Goal: Transaction & Acquisition: Purchase product/service

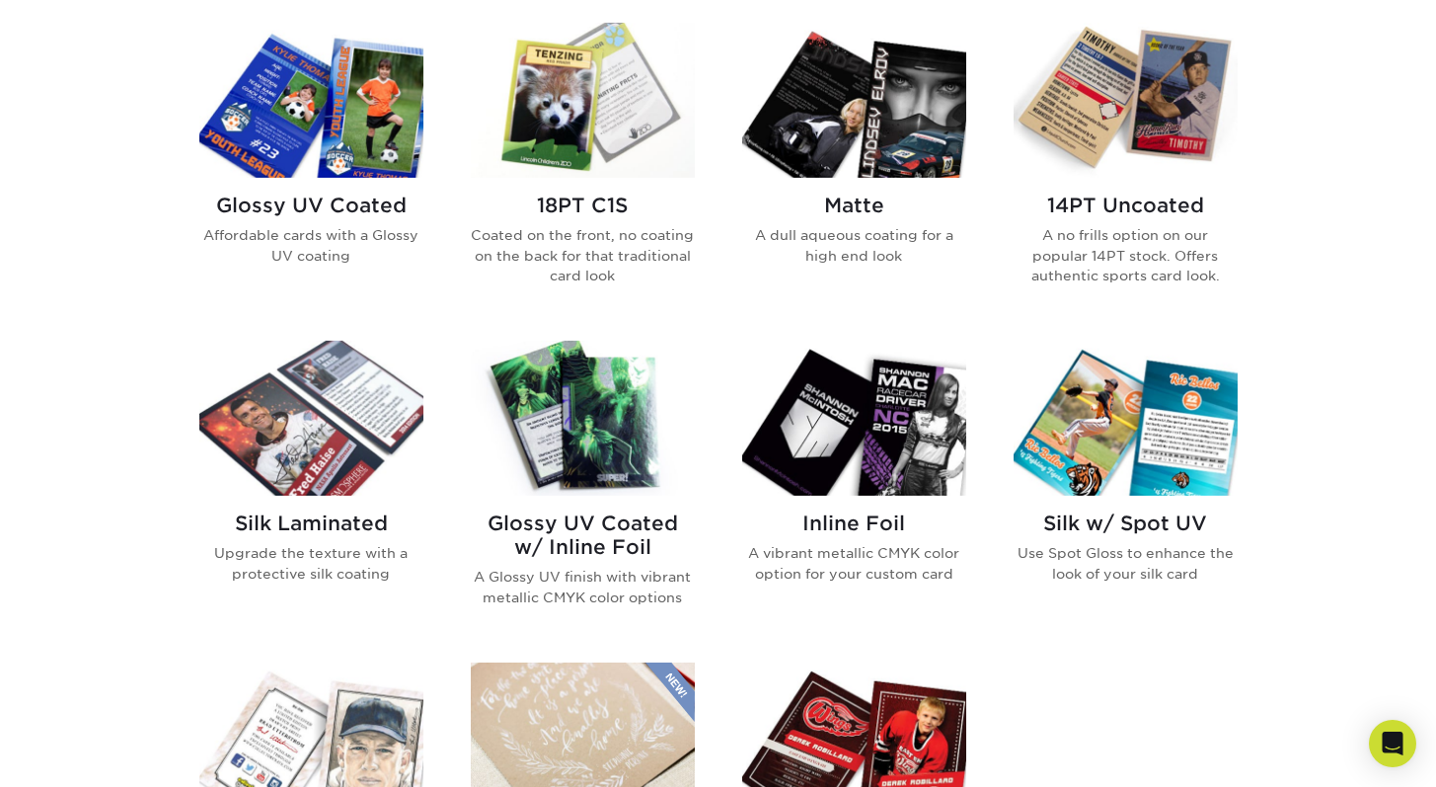
scroll to position [954, 0]
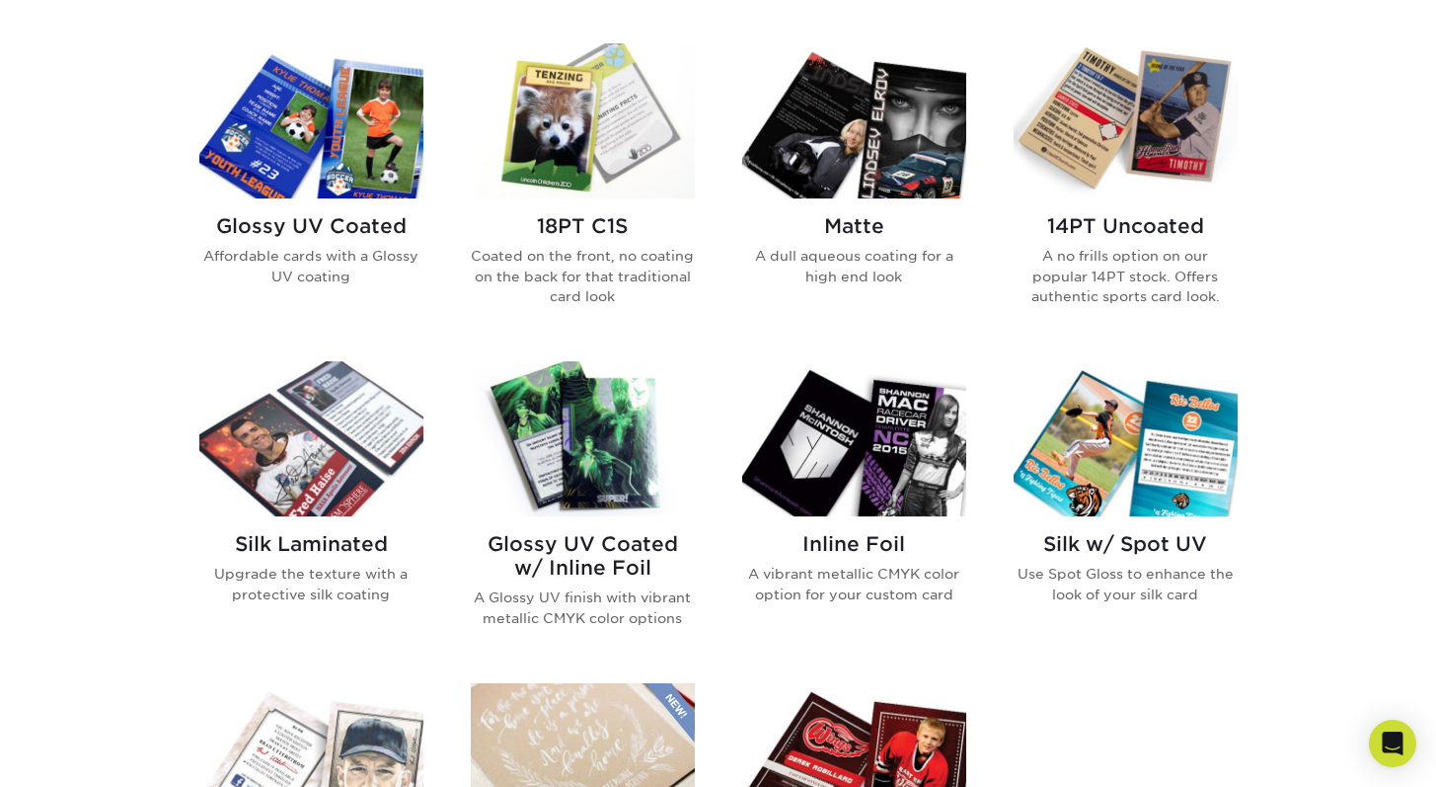
click at [590, 367] on img at bounding box center [583, 438] width 224 height 155
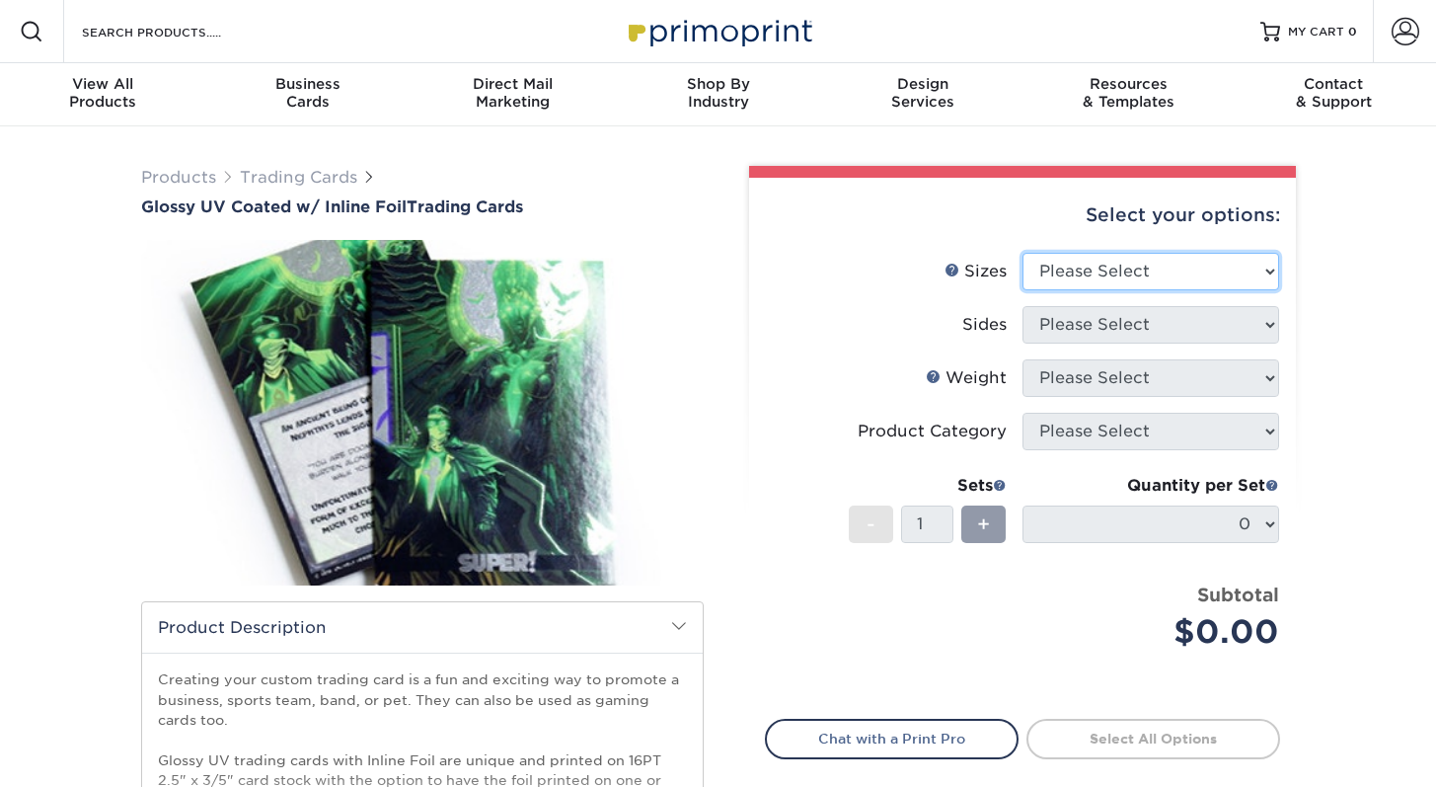
click at [1076, 264] on select "Please Select 2.5" x 3.5"" at bounding box center [1151, 272] width 257 height 38
select select "2.50x3.50"
click at [1023, 253] on select "Please Select 2.5" x 3.5"" at bounding box center [1151, 272] width 257 height 38
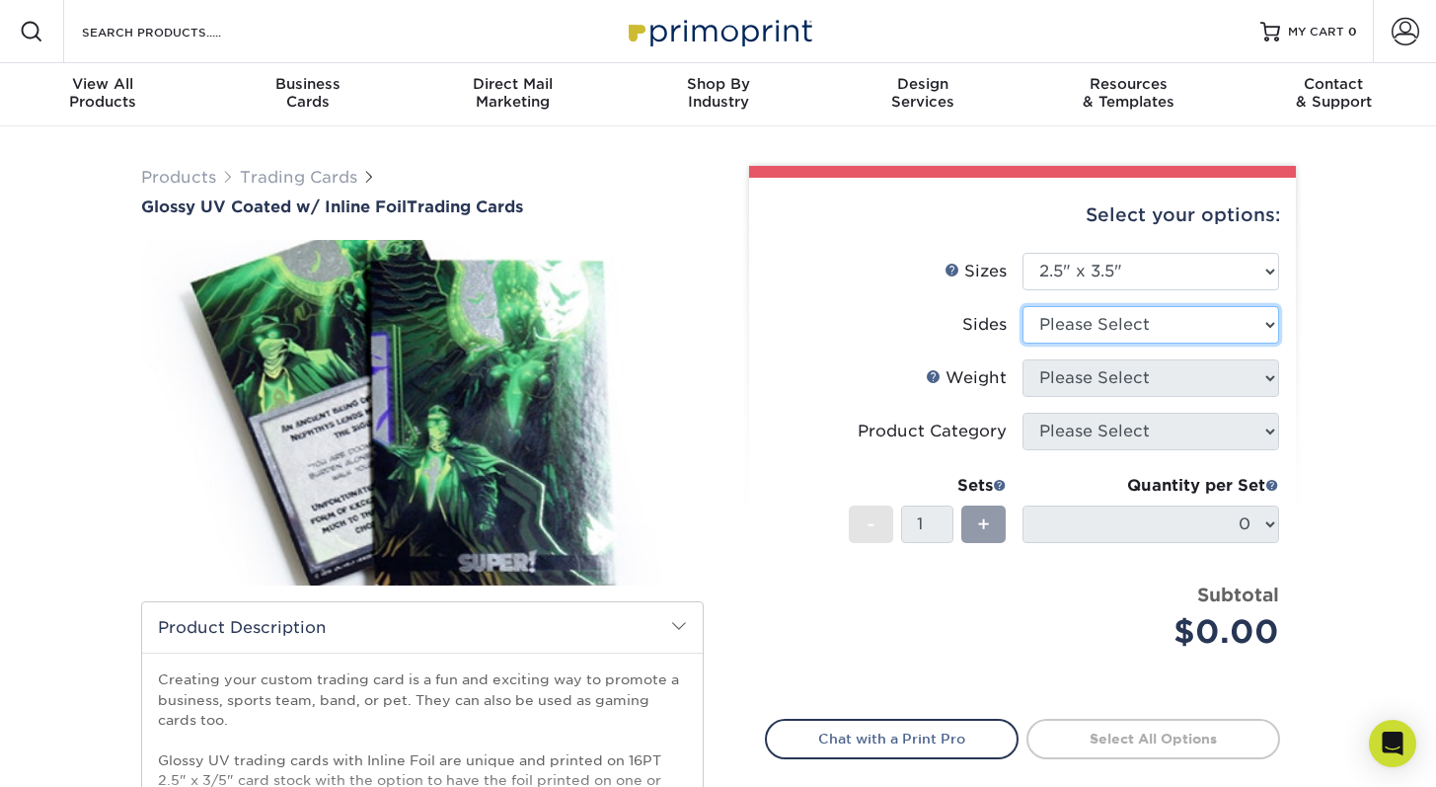
click at [1076, 319] on select "Please Select Print Both Sides - Foil Back Only Print Both Sides - Foil Both Si…" at bounding box center [1151, 325] width 257 height 38
select select "e9e9dfb3-fba1-4d60-972c-fd9ca5904d33"
click at [1023, 306] on select "Please Select Print Both Sides - Foil Back Only Print Both Sides - Foil Both Si…" at bounding box center [1151, 325] width 257 height 38
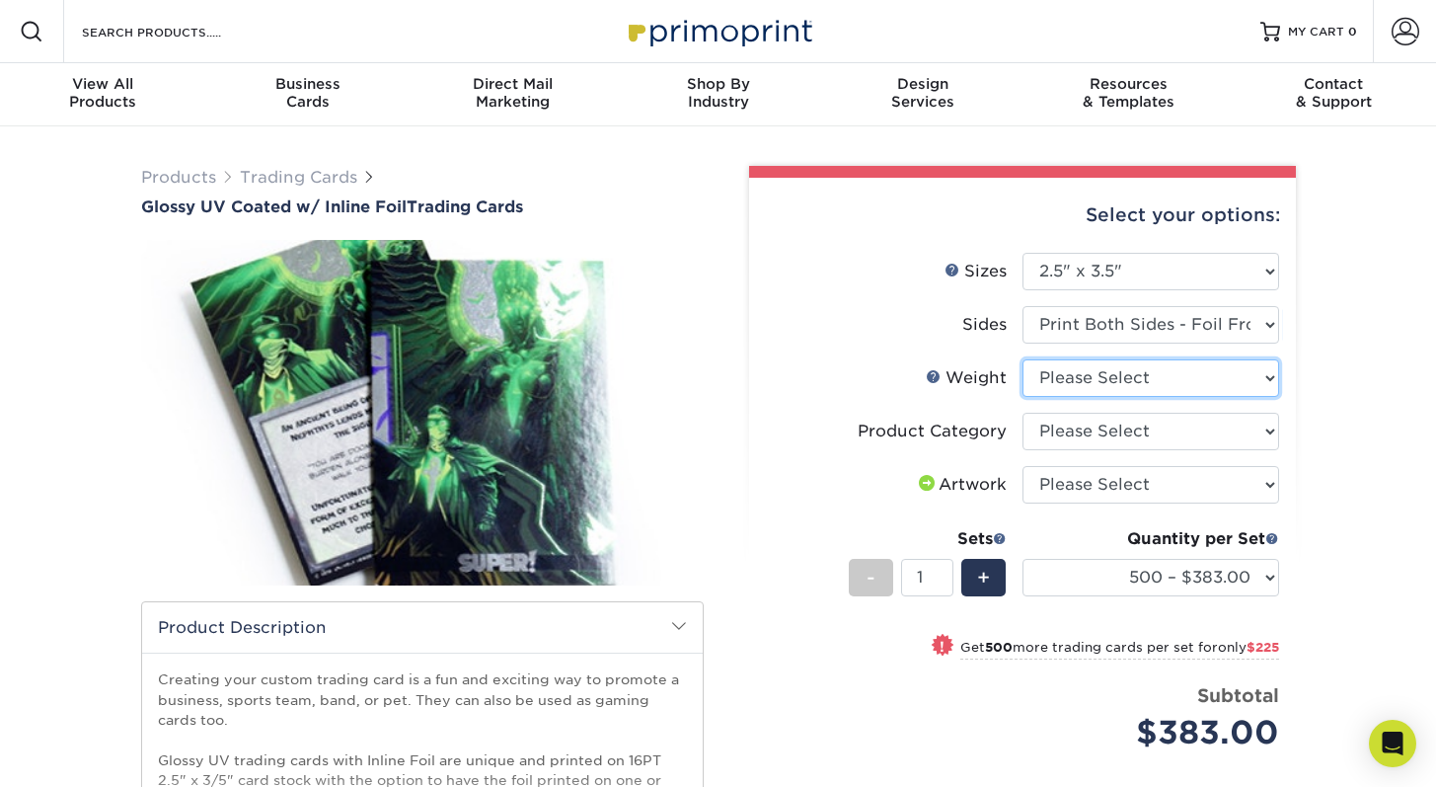
click at [1104, 372] on select "Please Select 16PT" at bounding box center [1151, 378] width 257 height 38
select select "16PT"
click at [1023, 359] on select "Please Select 16PT" at bounding box center [1151, 378] width 257 height 38
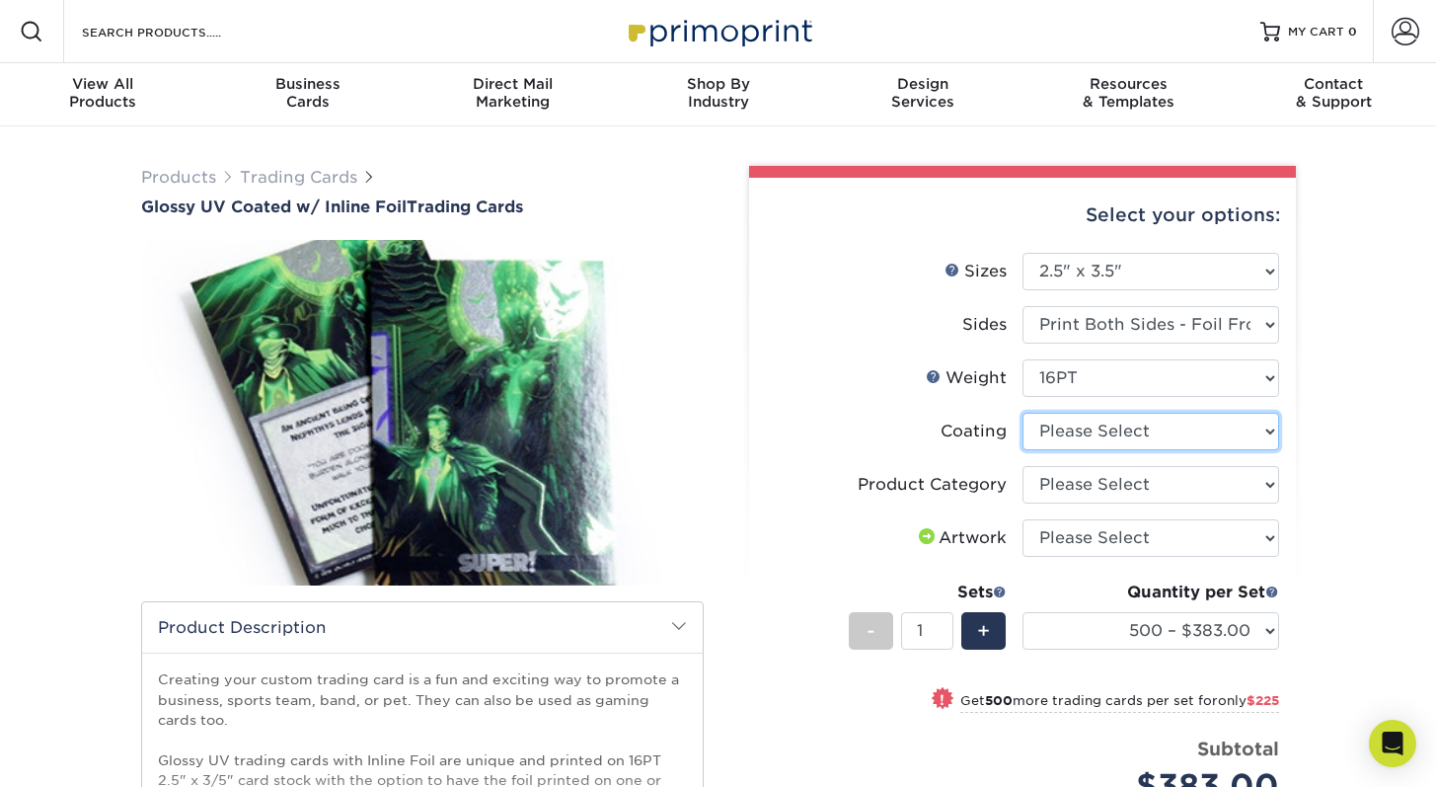
click at [1092, 428] on select at bounding box center [1151, 432] width 257 height 38
select select "ae367451-b2b8-45df-a344-0f05b6a12993"
click at [1023, 413] on select at bounding box center [1151, 432] width 257 height 38
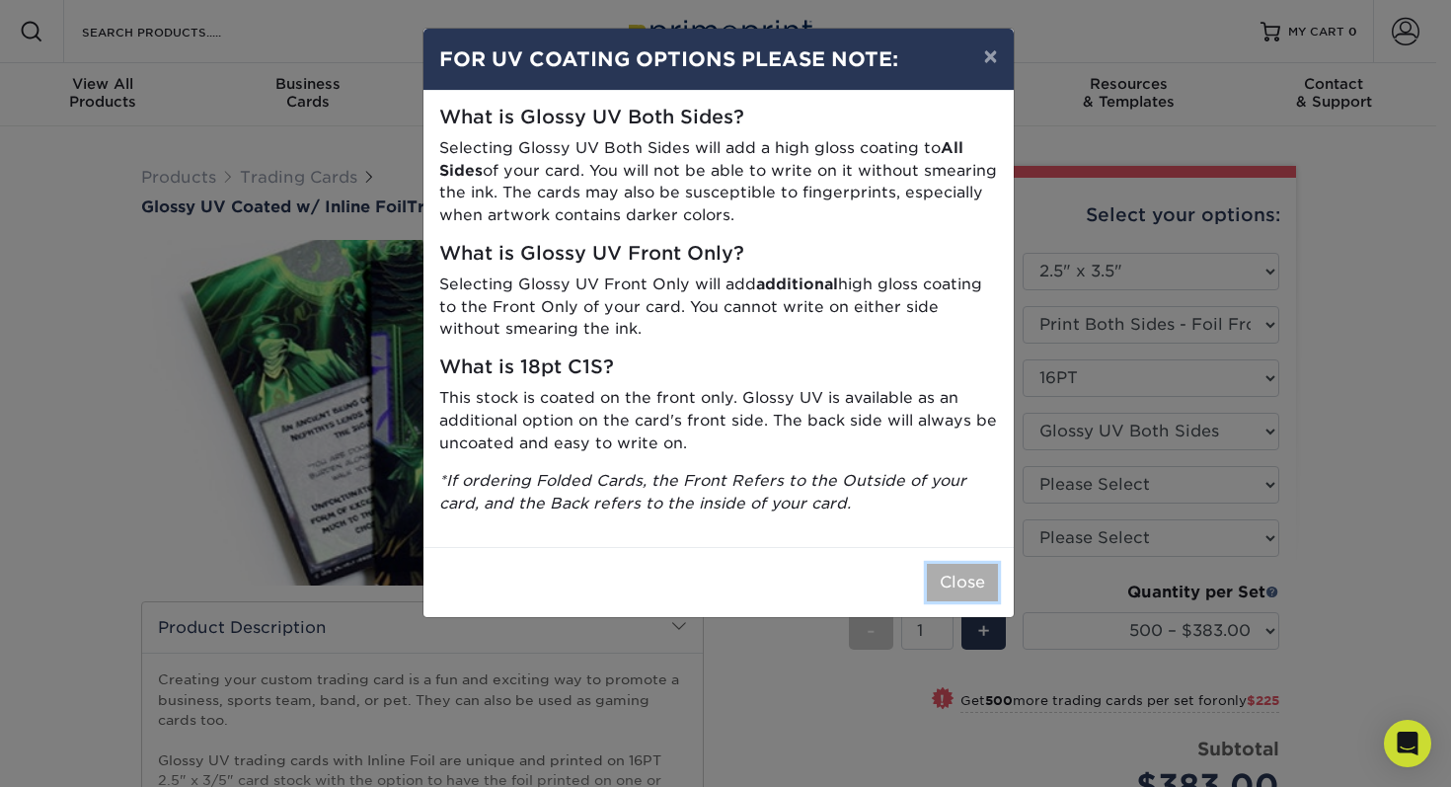
click at [985, 578] on button "Close" at bounding box center [962, 583] width 71 height 38
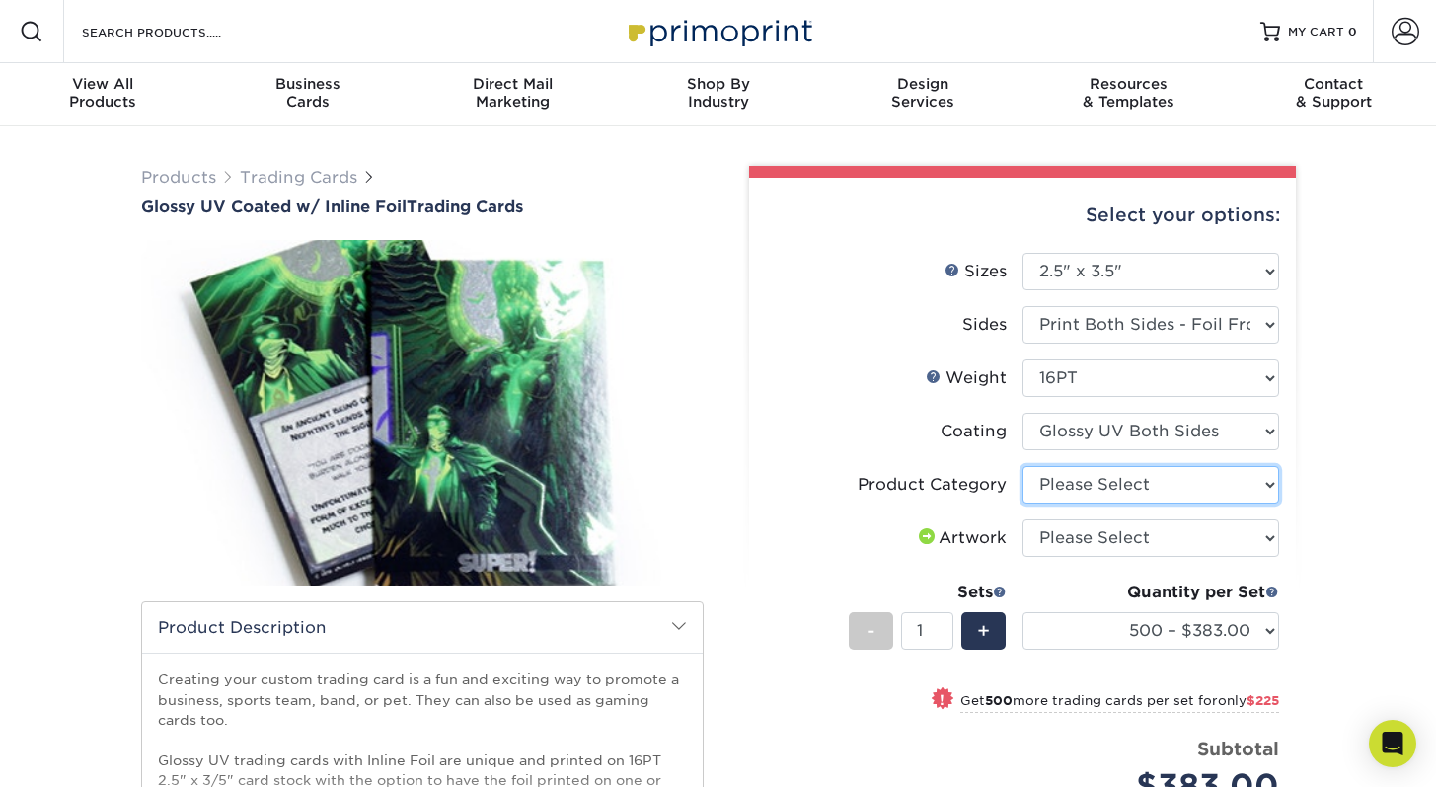
click at [1111, 485] on select "Please Select Trading Cards" at bounding box center [1151, 485] width 257 height 38
select select "c2f9bce9-36c2-409d-b101-c29d9d031e18"
click at [1023, 466] on select "Please Select Trading Cards" at bounding box center [1151, 485] width 257 height 38
click at [1088, 538] on select "Please Select I will upload files I need a design - $100" at bounding box center [1151, 538] width 257 height 38
select select "upload"
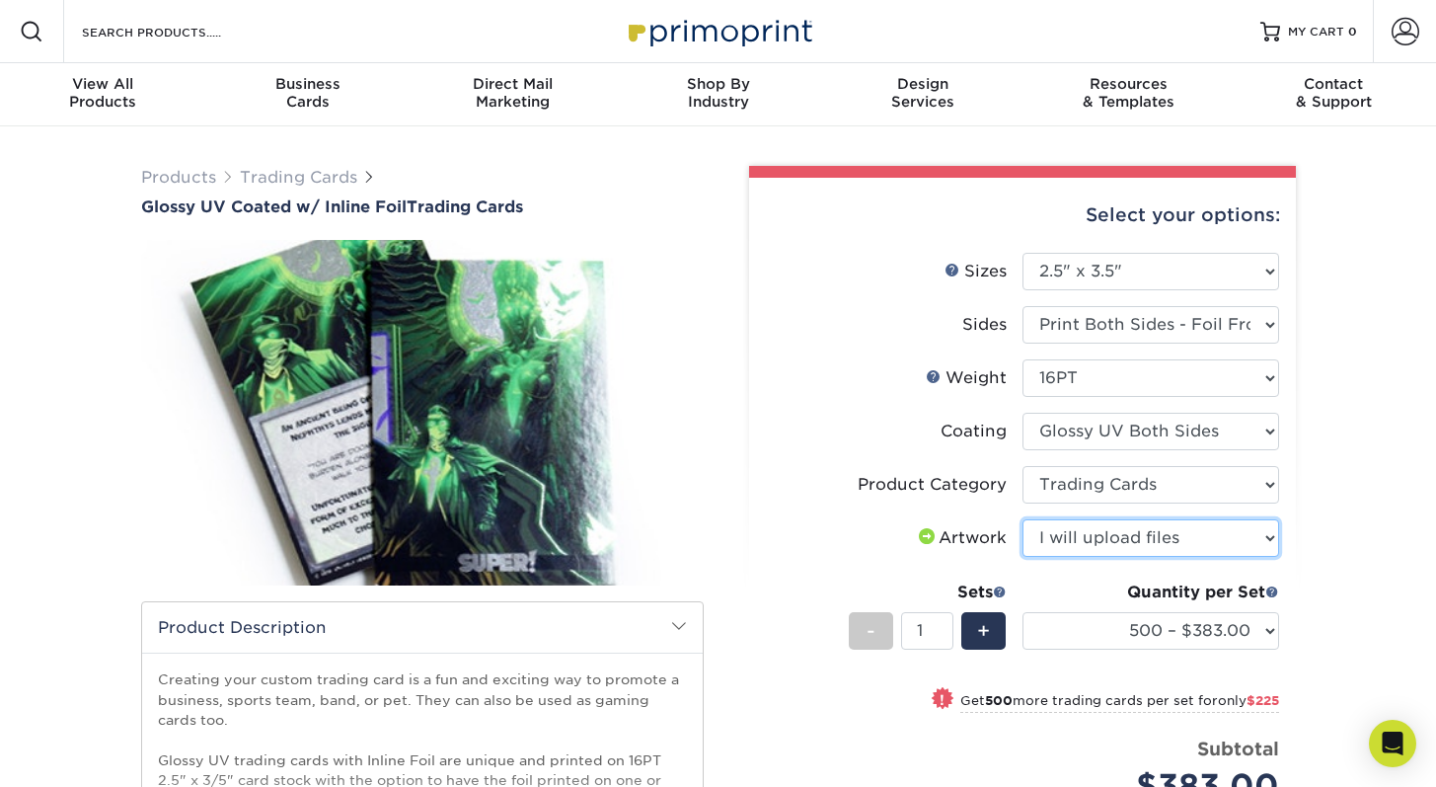
click at [1023, 519] on select "Please Select I will upload files I need a design - $100" at bounding box center [1151, 538] width 257 height 38
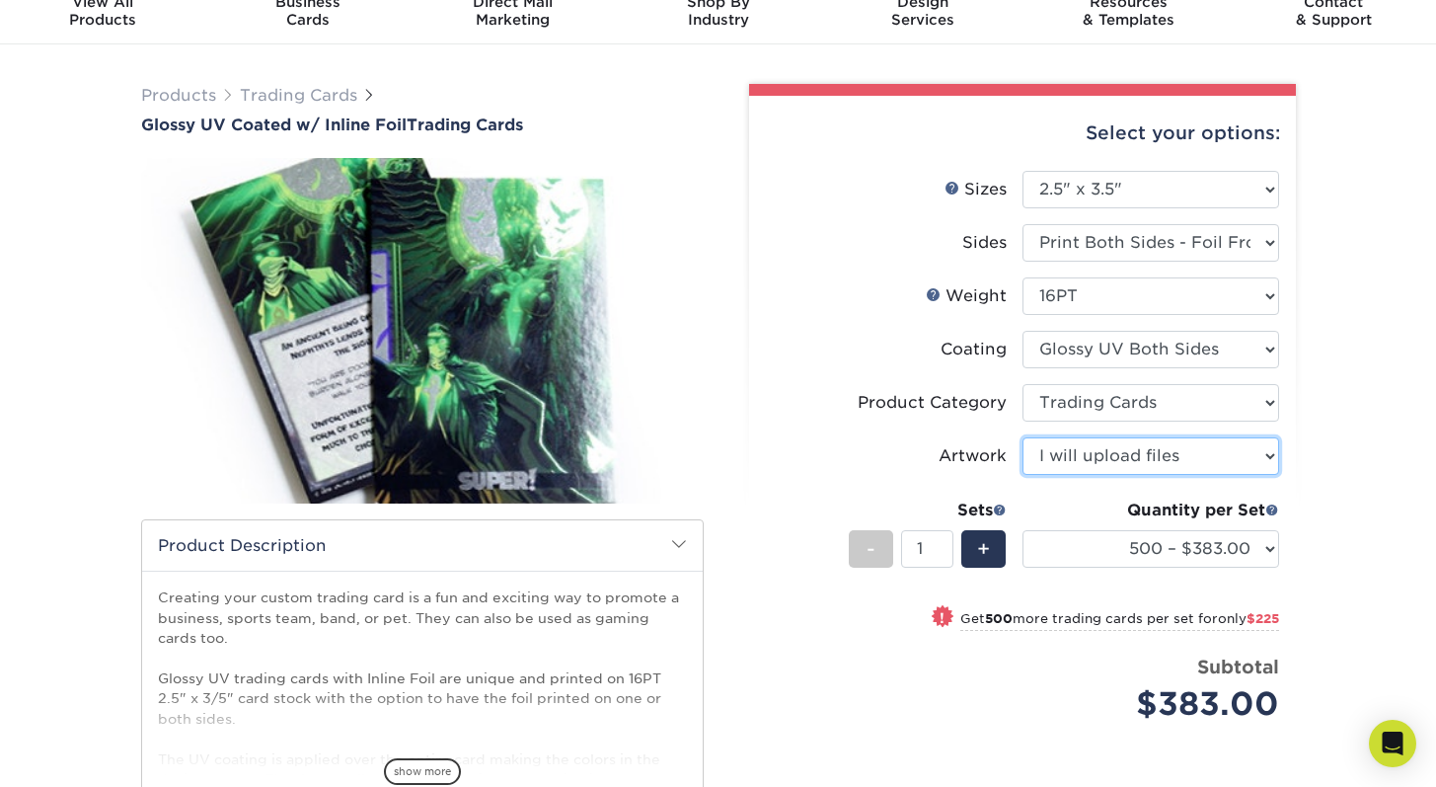
scroll to position [88, 0]
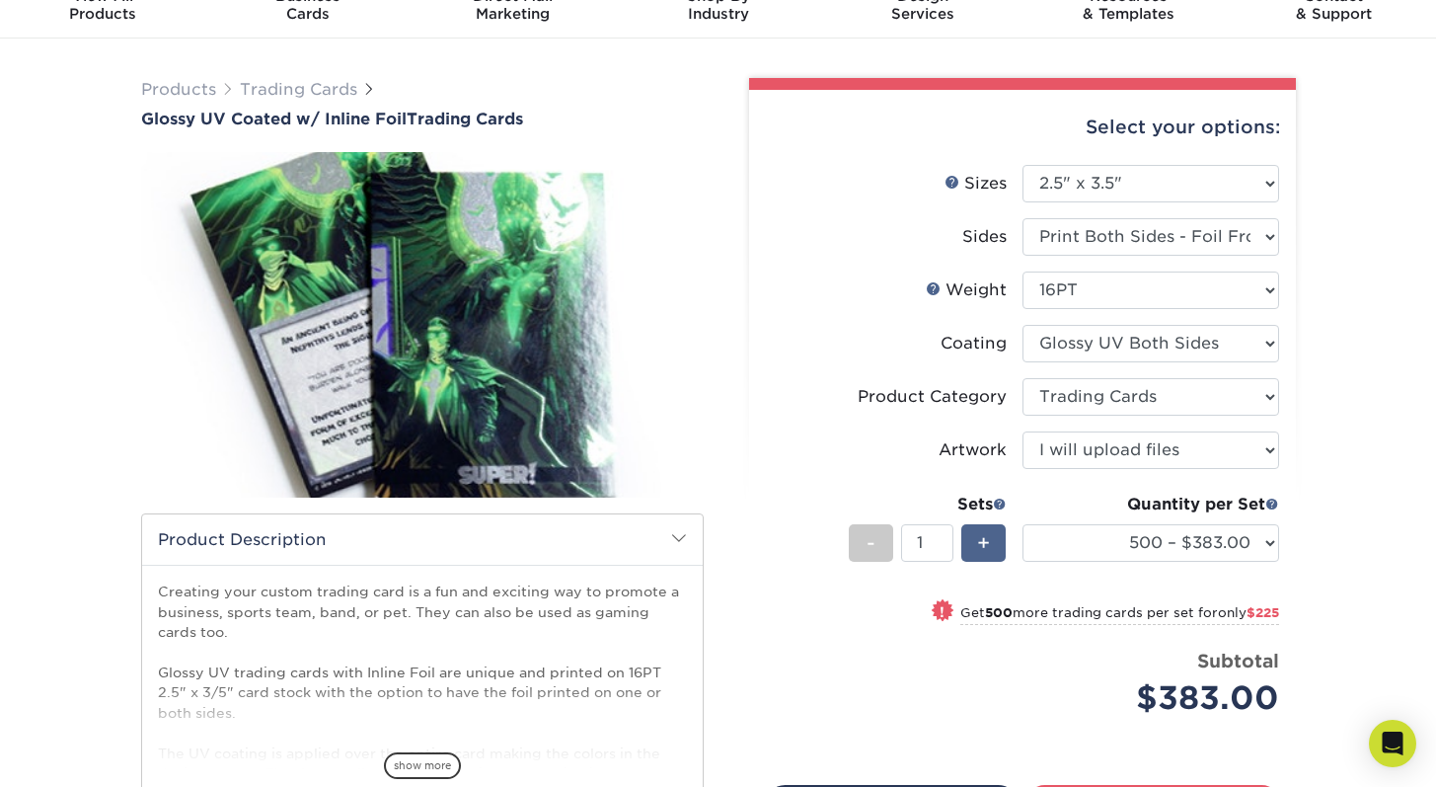
click at [989, 557] on div "+" at bounding box center [983, 543] width 44 height 38
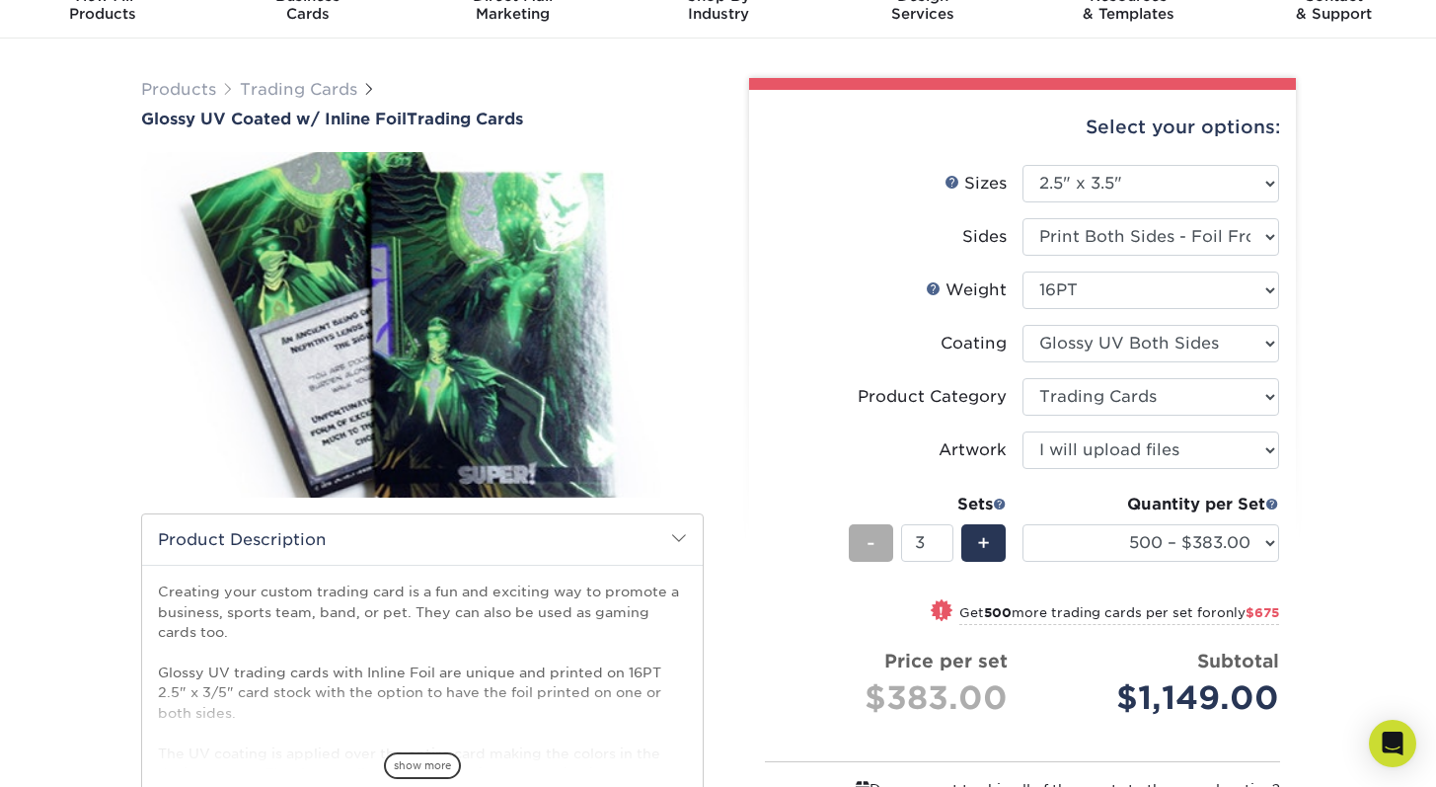
click at [885, 550] on div "-" at bounding box center [871, 543] width 44 height 38
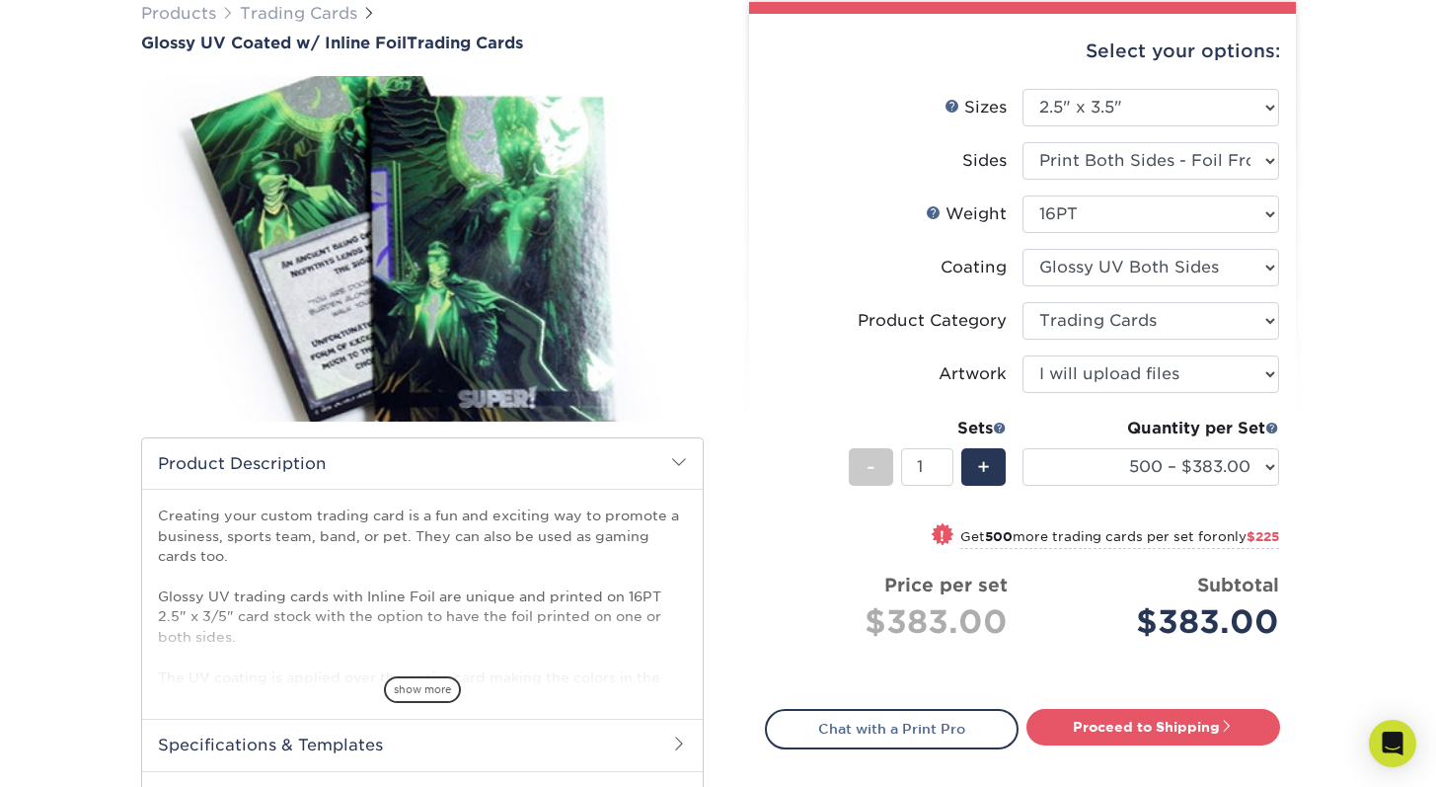
scroll to position [163, 0]
click at [980, 463] on span "+" at bounding box center [983, 468] width 13 height 30
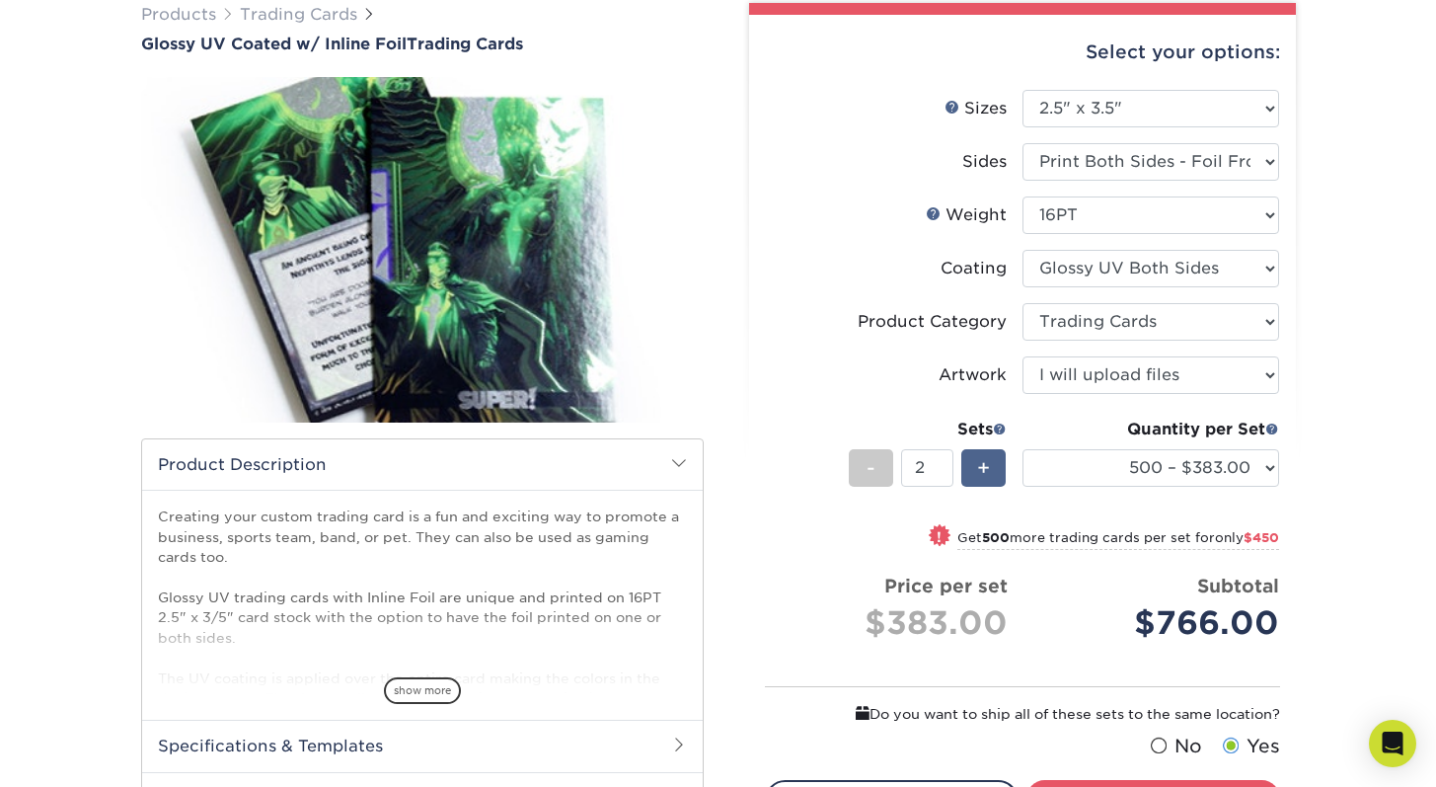
click at [980, 463] on span "+" at bounding box center [983, 468] width 13 height 30
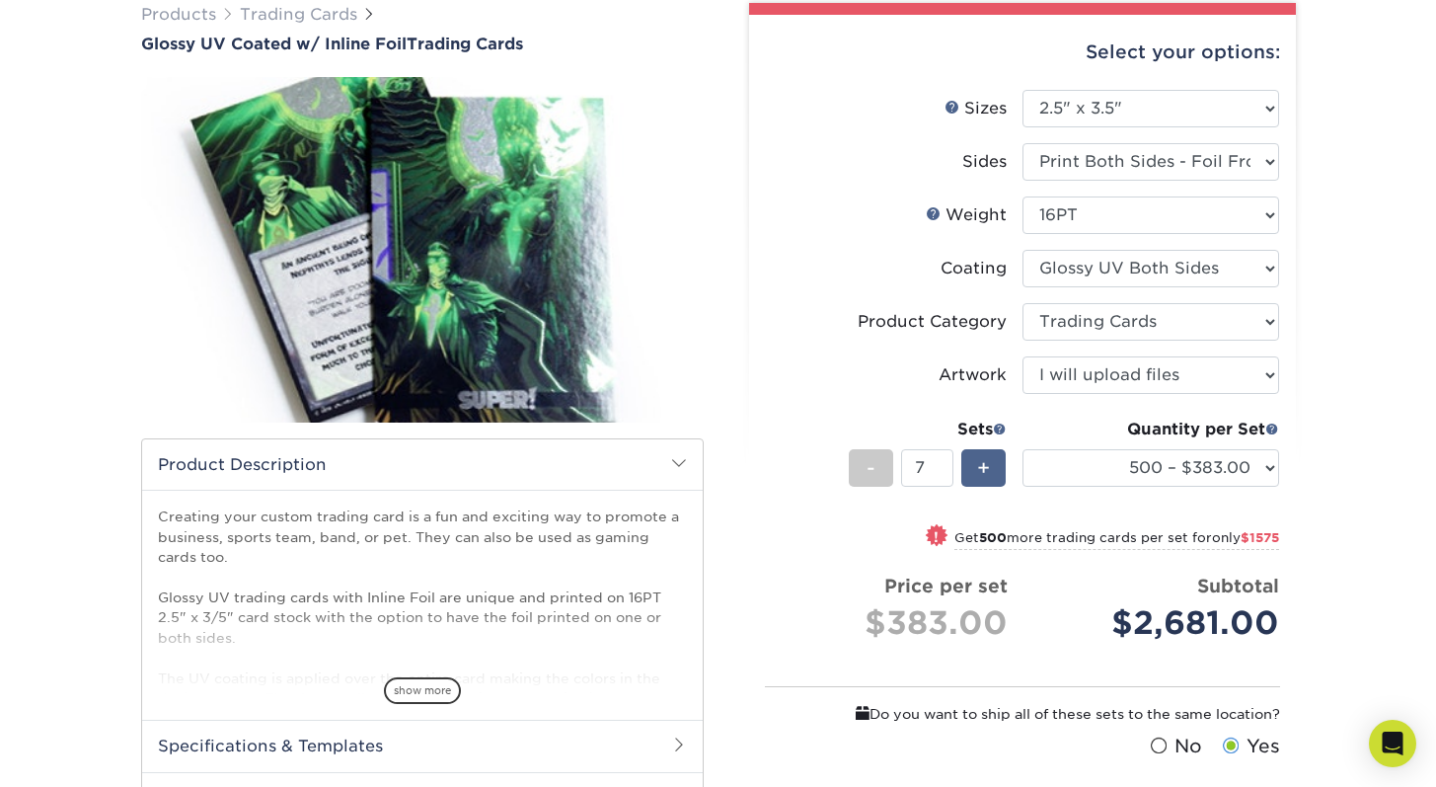
click at [980, 463] on span "+" at bounding box center [983, 468] width 13 height 30
type input "8"
